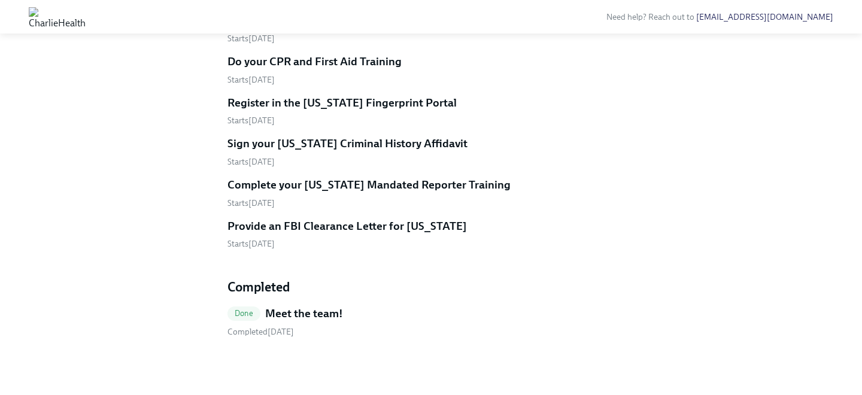
scroll to position [616, 0]
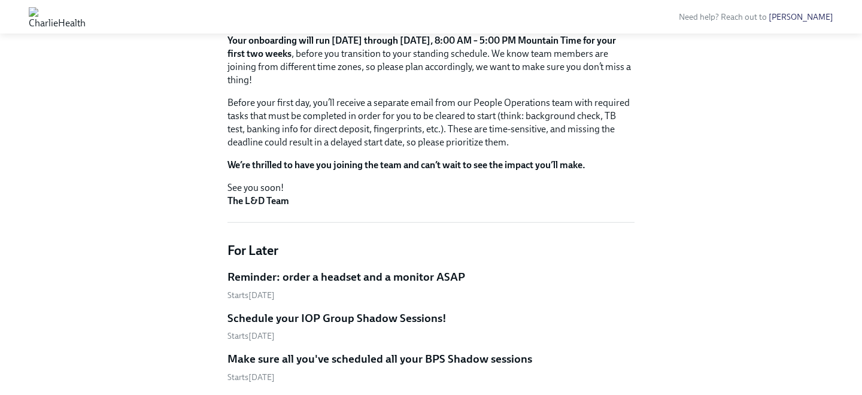
scroll to position [237, 0]
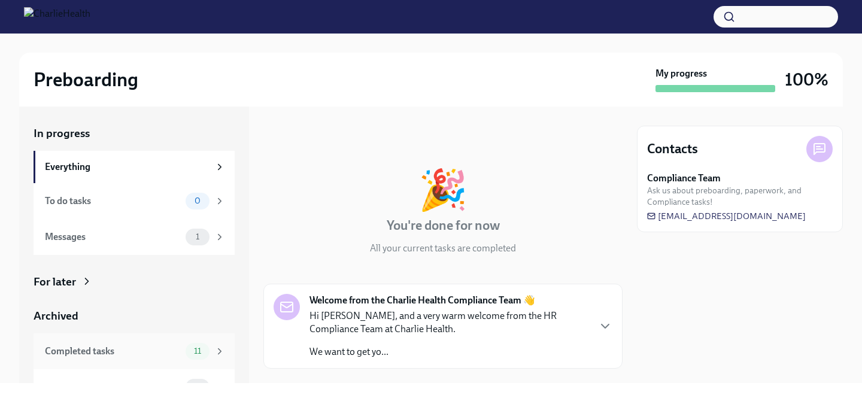
click at [178, 340] on div "Completed tasks 11" at bounding box center [134, 352] width 201 height 36
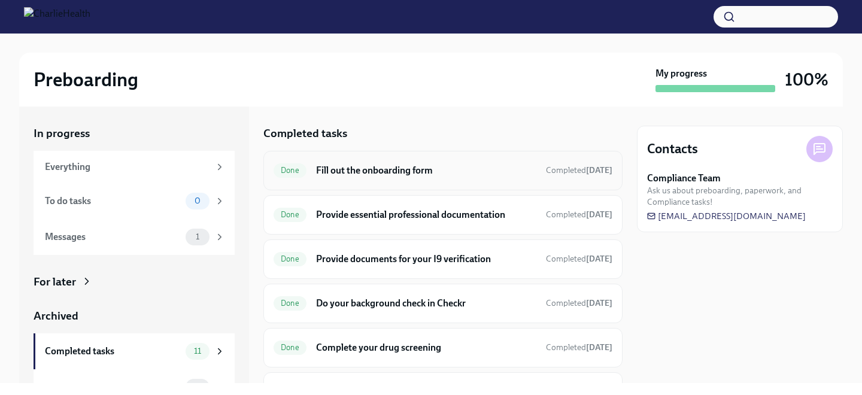
click at [350, 183] on div "Done Fill out the onboarding form Completed Jun 19th" at bounding box center [442, 171] width 359 height 40
click at [350, 173] on h6 "Fill out the onboarding form" at bounding box center [426, 170] width 220 height 13
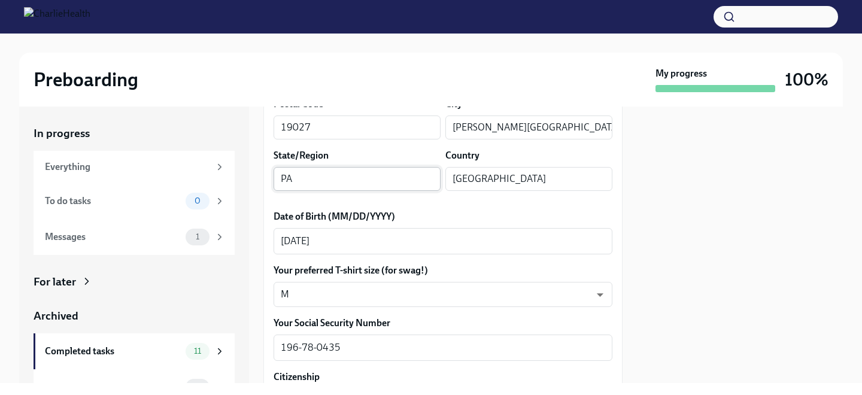
scroll to position [495, 0]
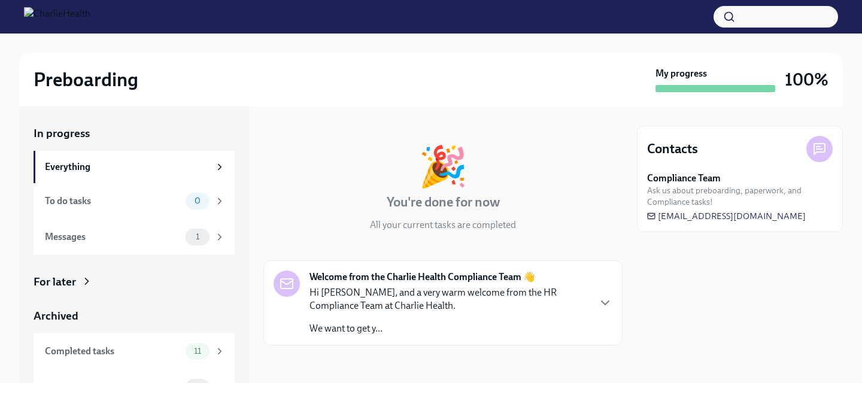
scroll to position [23, 0]
click at [216, 349] on icon at bounding box center [219, 351] width 11 height 11
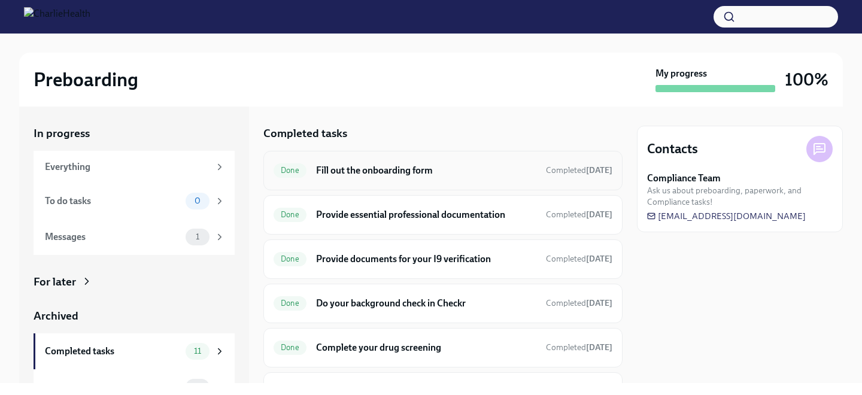
click at [345, 166] on h6 "Fill out the onboarding form" at bounding box center [426, 170] width 220 height 13
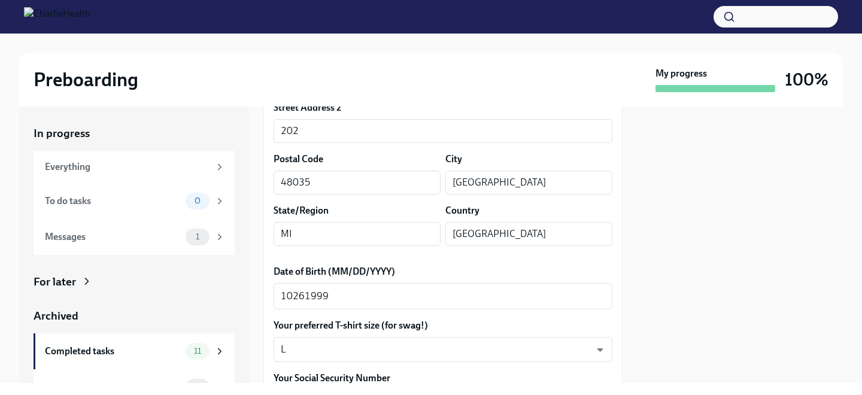
scroll to position [435, 0]
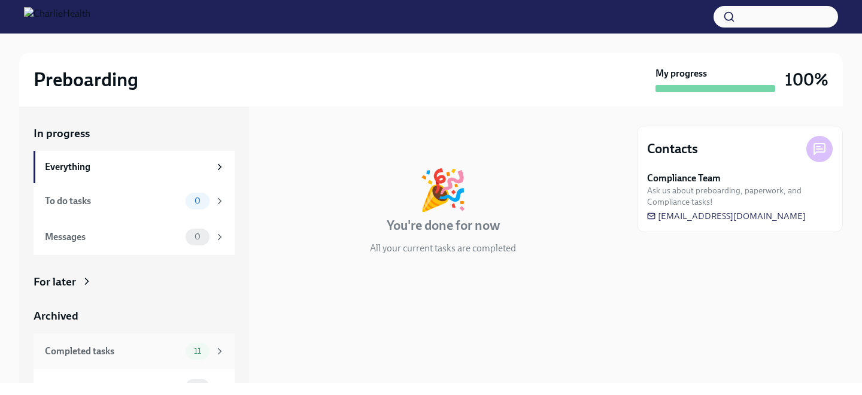
click at [199, 346] on div "11" at bounding box center [198, 351] width 24 height 17
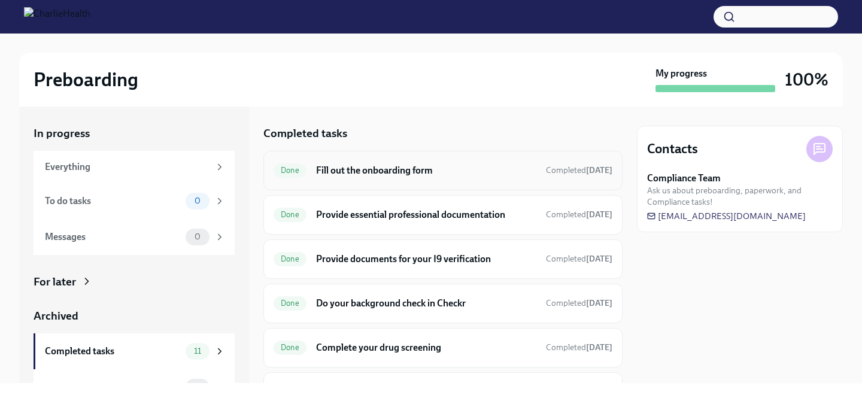
click at [405, 177] on div "Done Fill out the onboarding form Completed Jul 18th" at bounding box center [443, 170] width 339 height 19
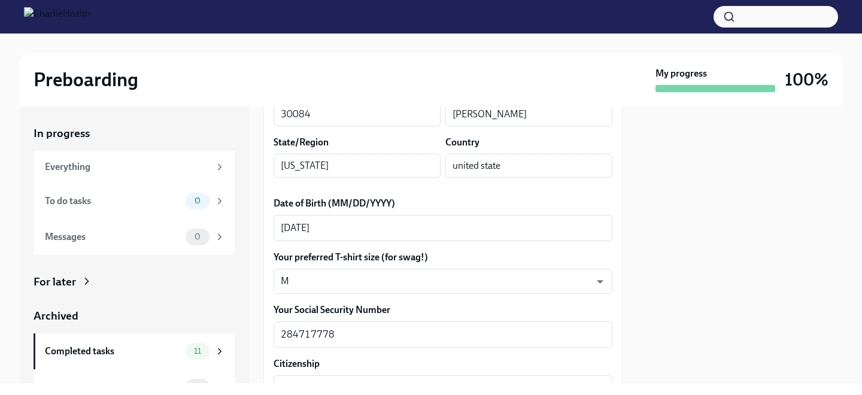
scroll to position [504, 0]
